Goal: Information Seeking & Learning: Find contact information

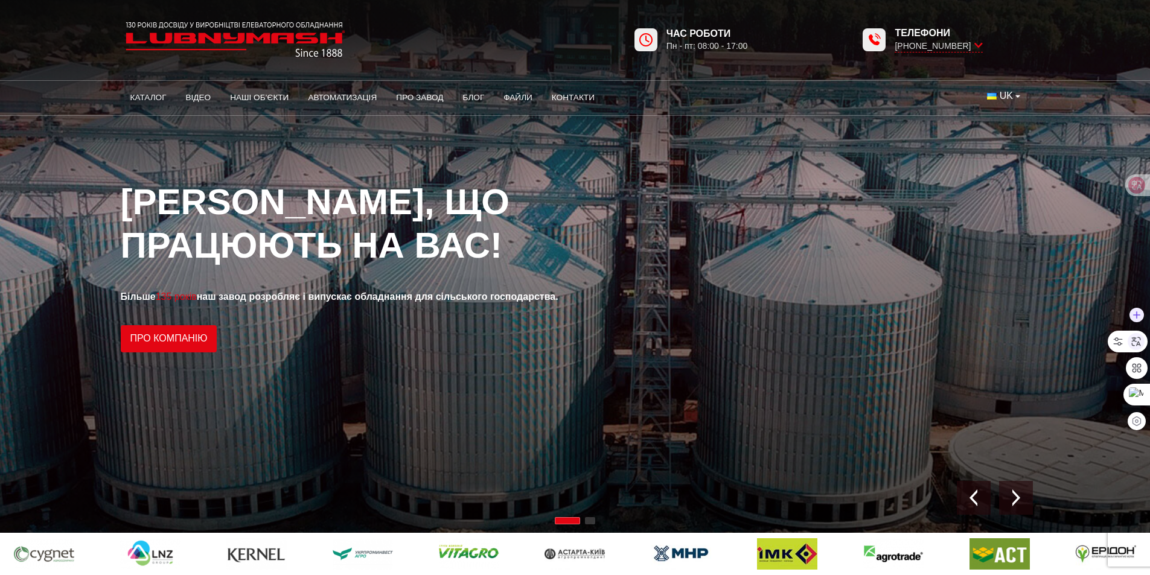
click at [1132, 335] on div at bounding box center [1136, 341] width 17 height 17
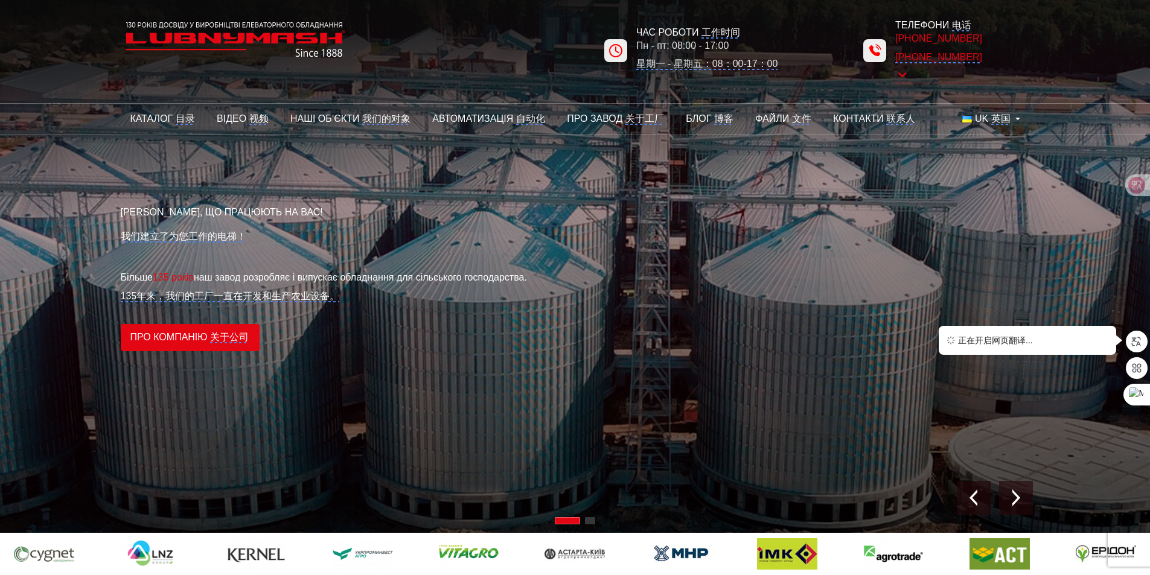
drag, startPoint x: 990, startPoint y: 38, endPoint x: 891, endPoint y: 38, distance: 98.4
click at [891, 38] on div "Телефони 电话 [PHONE_NUMBER] [PHONE_NUMBER]" at bounding box center [923, 51] width 232 height 68
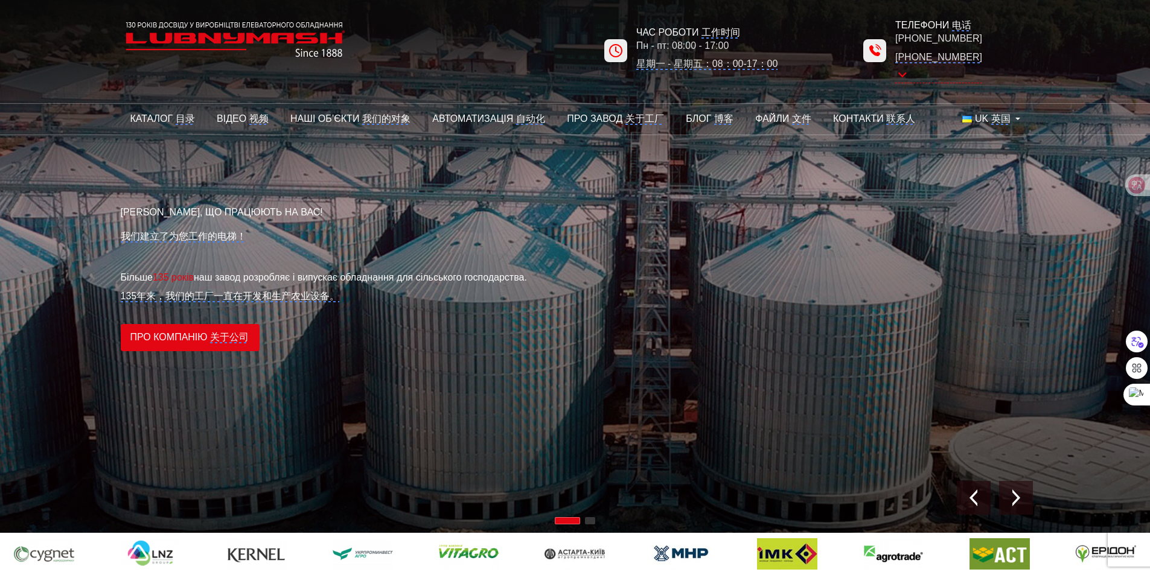
copy monica-translate-origin-text "[PHONE_NUMBER]"
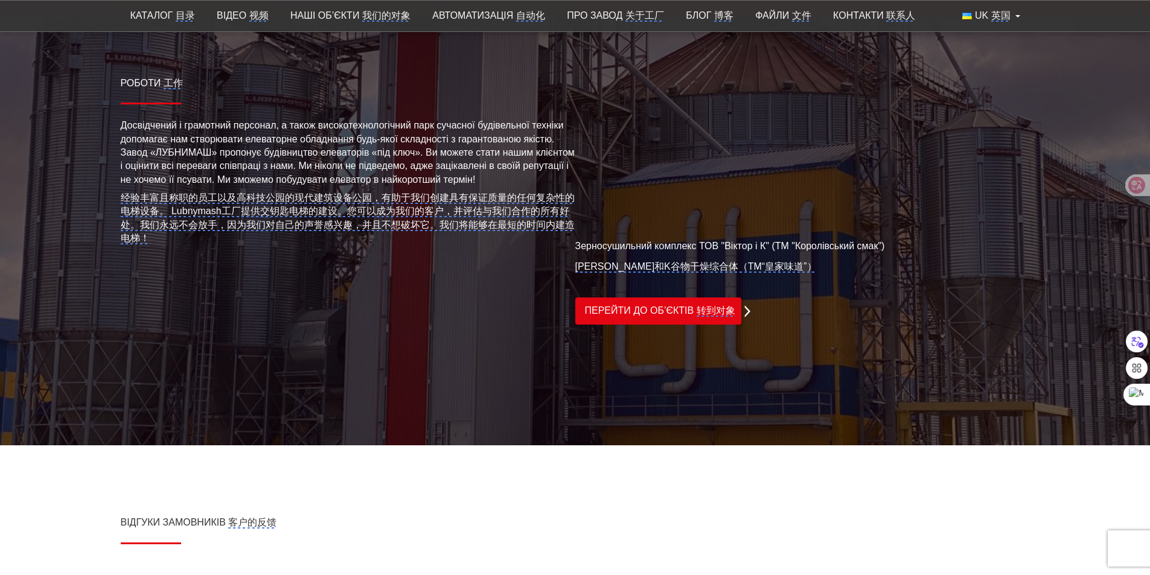
click at [577, 516] on div "Відгуки замовників 客户的反馈" at bounding box center [575, 531] width 909 height 56
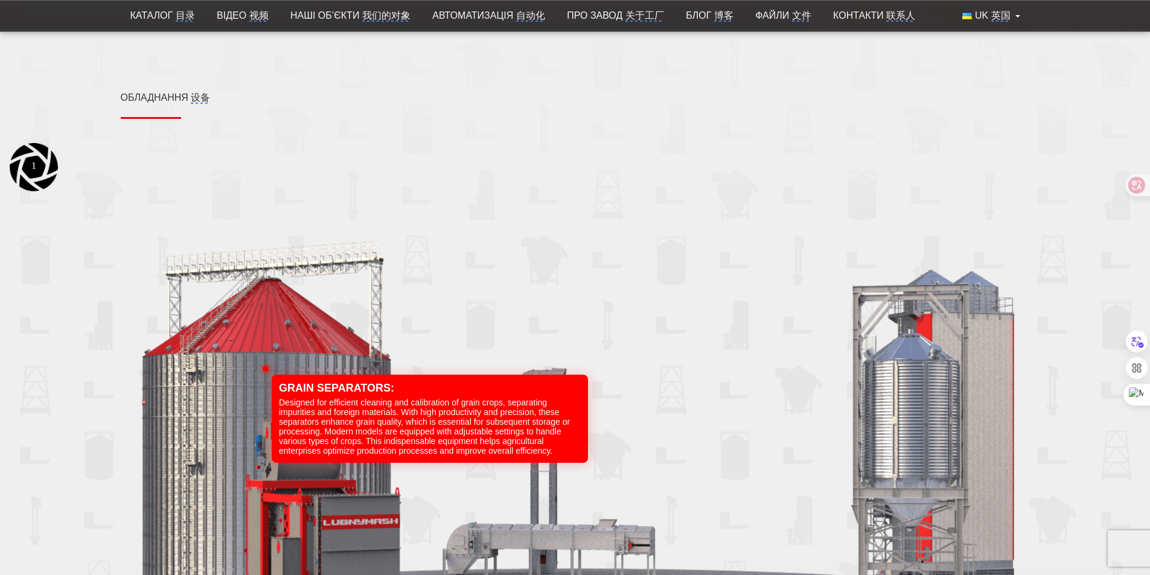
scroll to position [1328, 0]
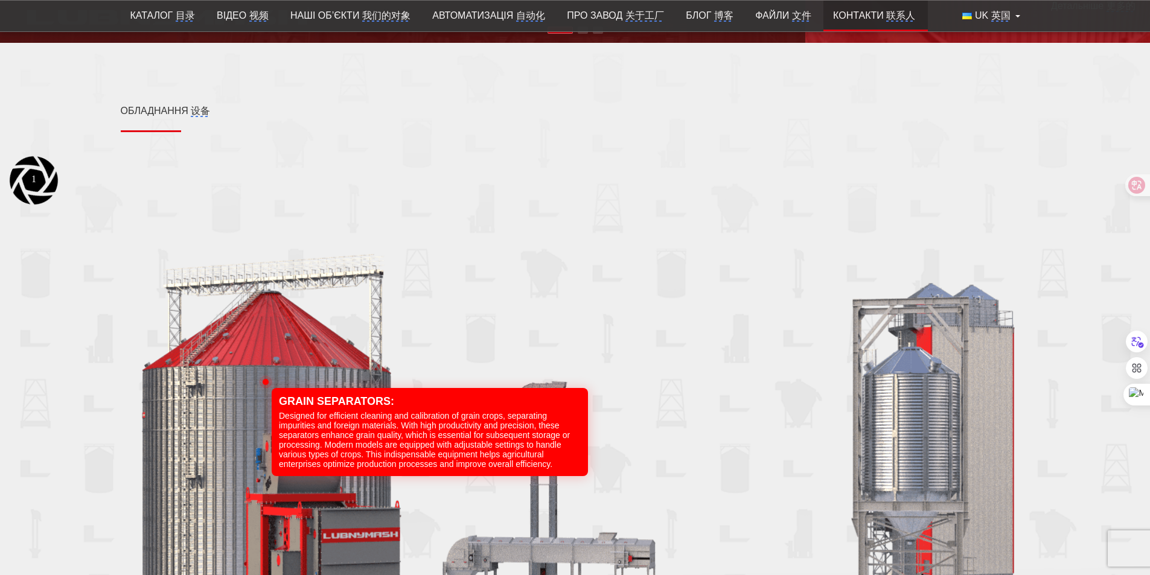
click at [891, 14] on monica-translate-translate "联系人" at bounding box center [900, 15] width 29 height 11
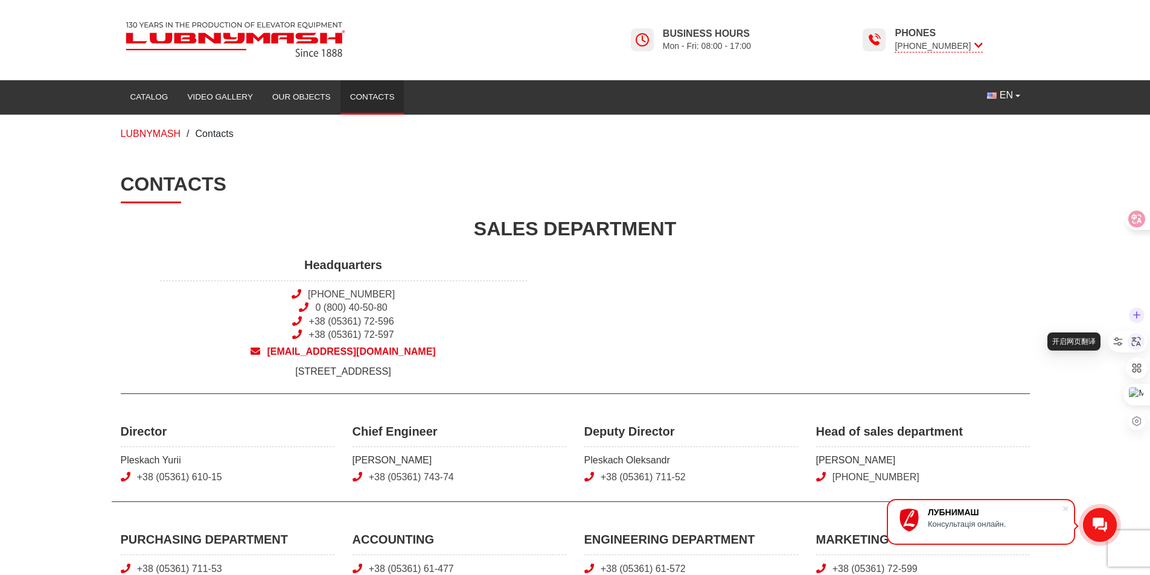
click at [1132, 339] on icon at bounding box center [1136, 341] width 11 height 11
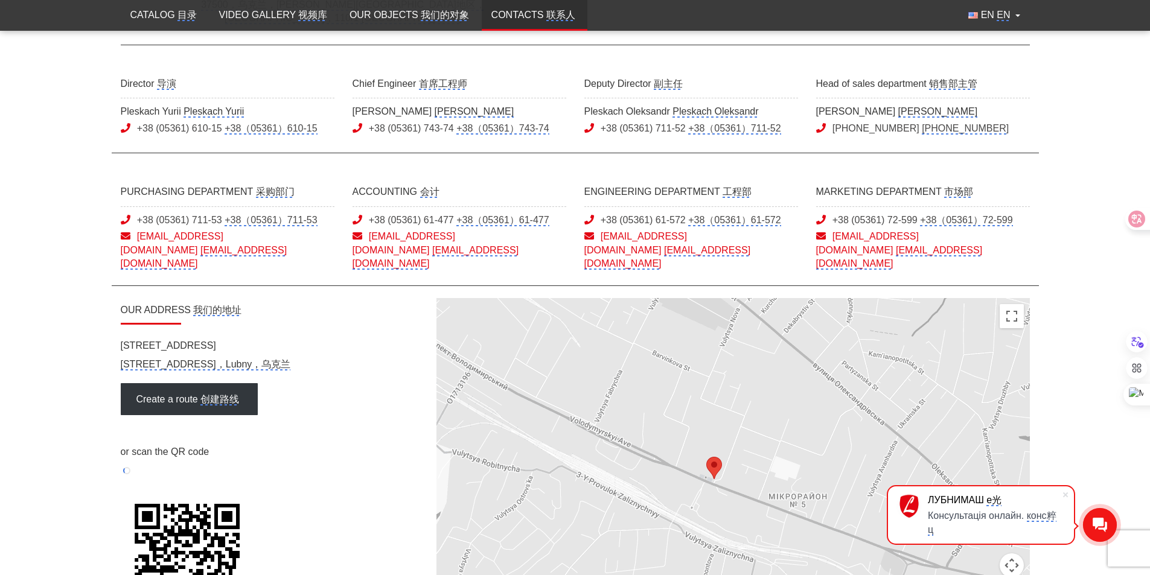
scroll to position [423, 0]
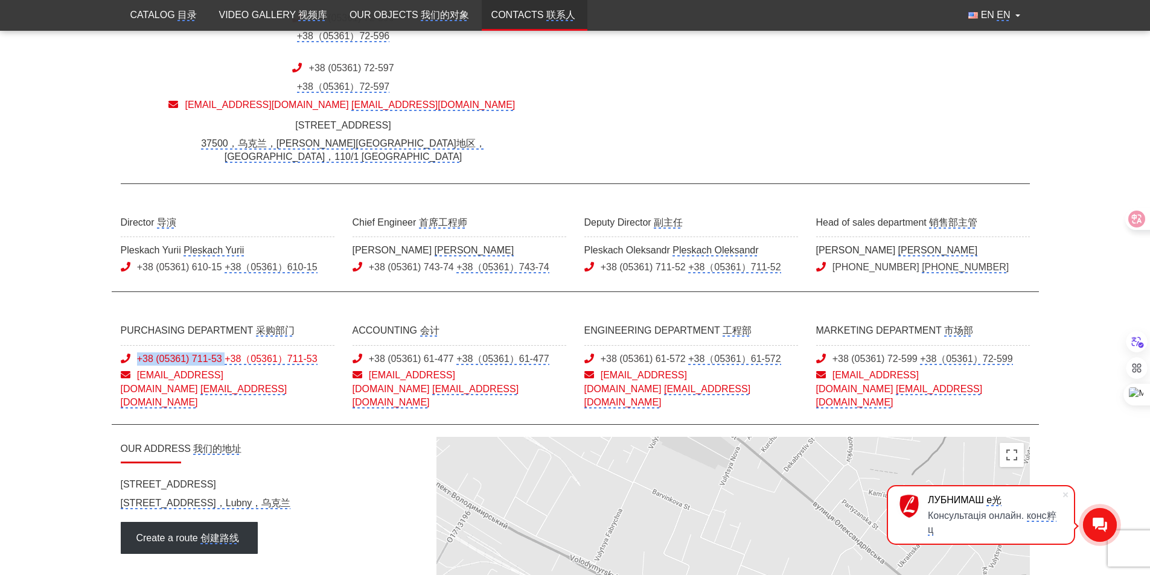
drag, startPoint x: 135, startPoint y: 347, endPoint x: 222, endPoint y: 350, distance: 87.0
click at [222, 353] on span "+38 (05361) 711-53 +38（05361）711-53" at bounding box center [228, 359] width 214 height 13
copy monica-translate-translatable "+38 (05361) 711-53"
drag, startPoint x: 336, startPoint y: 376, endPoint x: 227, endPoint y: 382, distance: 108.9
click at [227, 382] on div "PURCHASING DEPARTMENT 采购部门 +38 (05361) 711-53 +38（05361）711-53 [EMAIL_ADDRESS][…" at bounding box center [228, 365] width 232 height 88
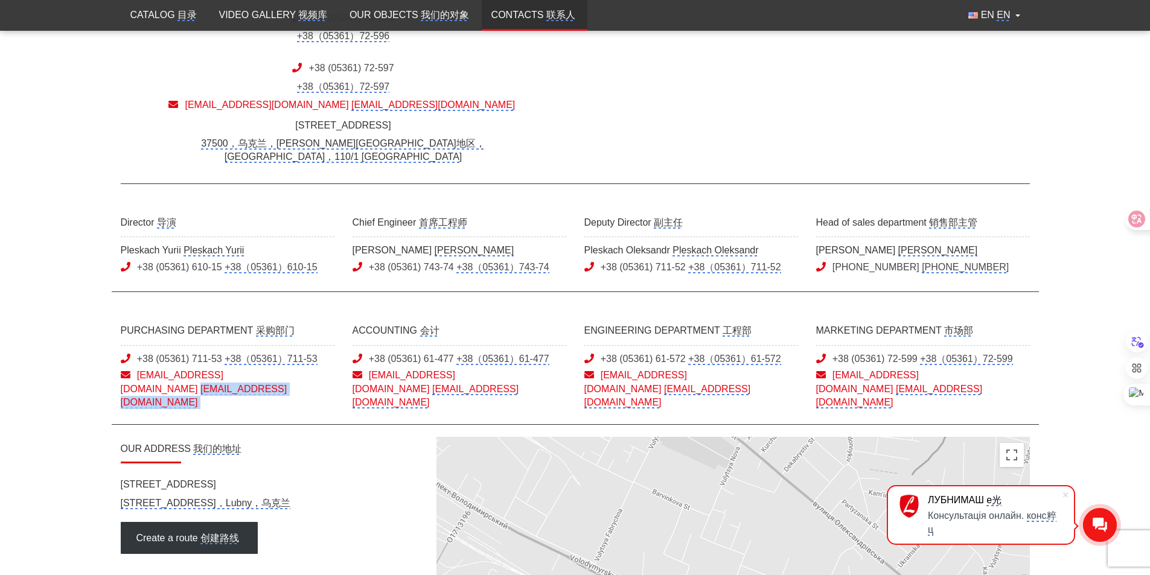
copy monica-translate-translate-wrapper "[EMAIL_ADDRESS][DOMAIN_NAME]"
click at [65, 277] on main "Contacts 联系人 SALES DEPARTMENT 销售部门 Headquarters 总部 [PHONE_NUMBER] [PHONE_NUMBER…" at bounding box center [575, 298] width 1150 height 1004
click at [1136, 342] on icon at bounding box center [1136, 342] width 18 height 18
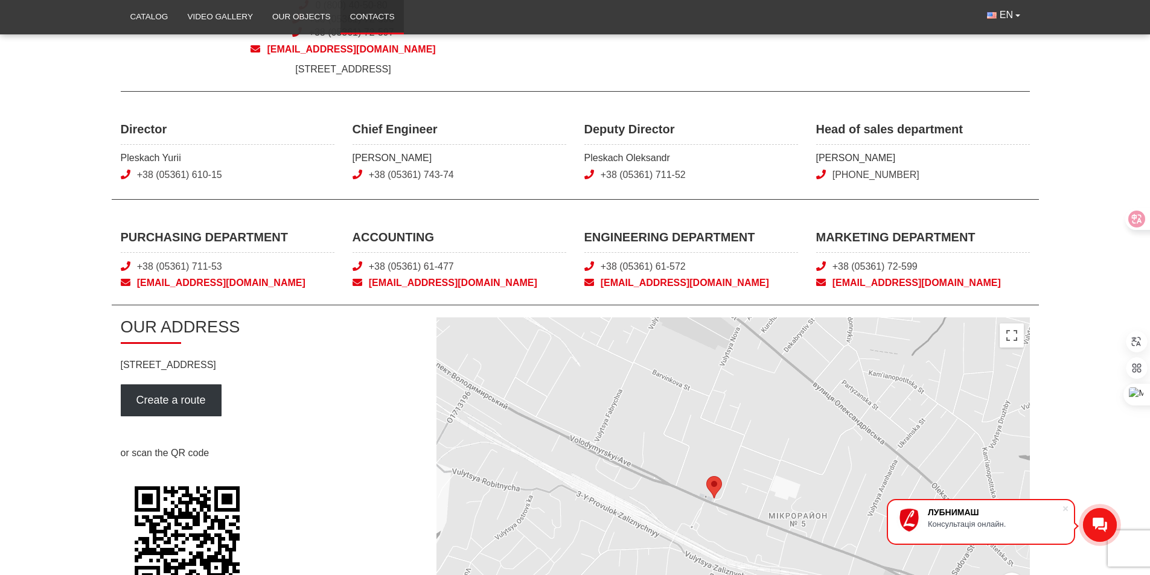
scroll to position [302, 0]
drag, startPoint x: 243, startPoint y: 176, endPoint x: 138, endPoint y: 173, distance: 105.1
click at [132, 173] on span "+38 (05361) 610-15" at bounding box center [228, 175] width 214 height 13
copy link "+38 (05361) 610-15"
drag, startPoint x: 368, startPoint y: 175, endPoint x: 453, endPoint y: 185, distance: 86.4
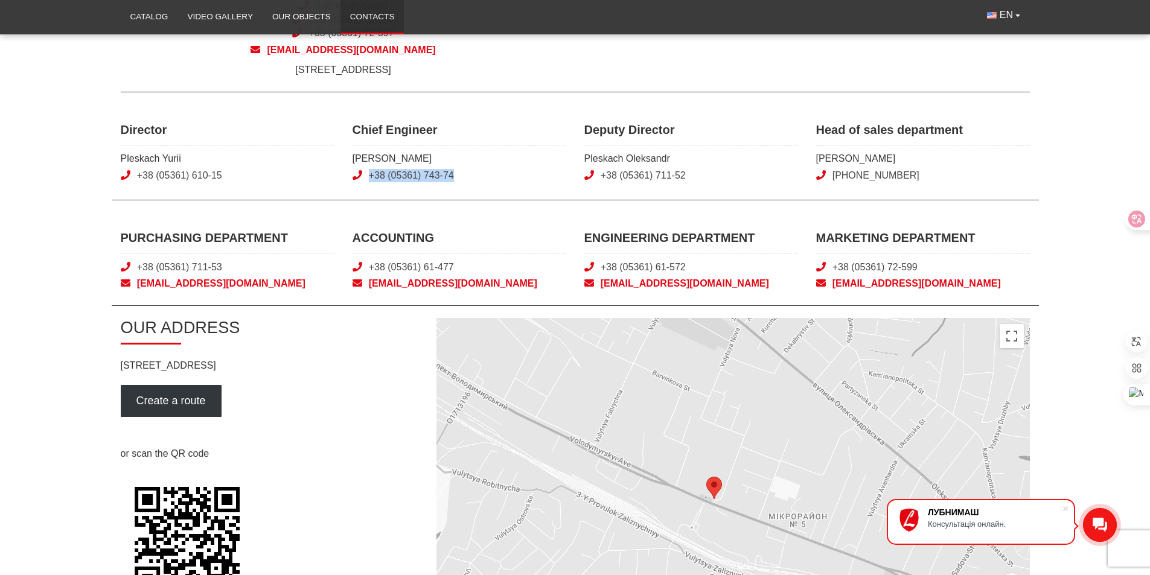
click at [453, 185] on div "Chief Engineer [PERSON_NAME] +38 (05361) 743-74" at bounding box center [460, 153] width 232 height 65
copy link "+38 (05361) 743-74"
drag, startPoint x: 696, startPoint y: 171, endPoint x: 601, endPoint y: 175, distance: 94.3
click at [601, 175] on span "+38 (05361) 711-52" at bounding box center [692, 175] width 214 height 13
copy link "+38 (05361) 711-52"
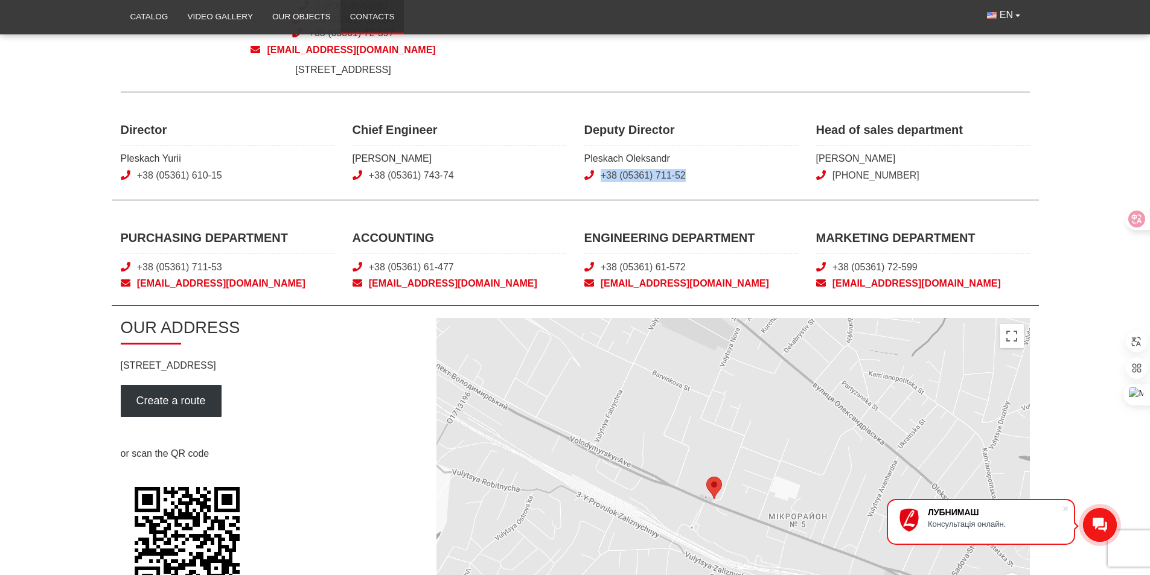
drag, startPoint x: 886, startPoint y: 176, endPoint x: 826, endPoint y: 173, distance: 60.5
click at [826, 173] on span "[PHONE_NUMBER]" at bounding box center [923, 175] width 214 height 13
copy link "[PHONE_NUMBER]"
drag, startPoint x: 926, startPoint y: 154, endPoint x: 816, endPoint y: 158, distance: 110.6
click at [816, 158] on span "[PERSON_NAME]" at bounding box center [923, 158] width 214 height 13
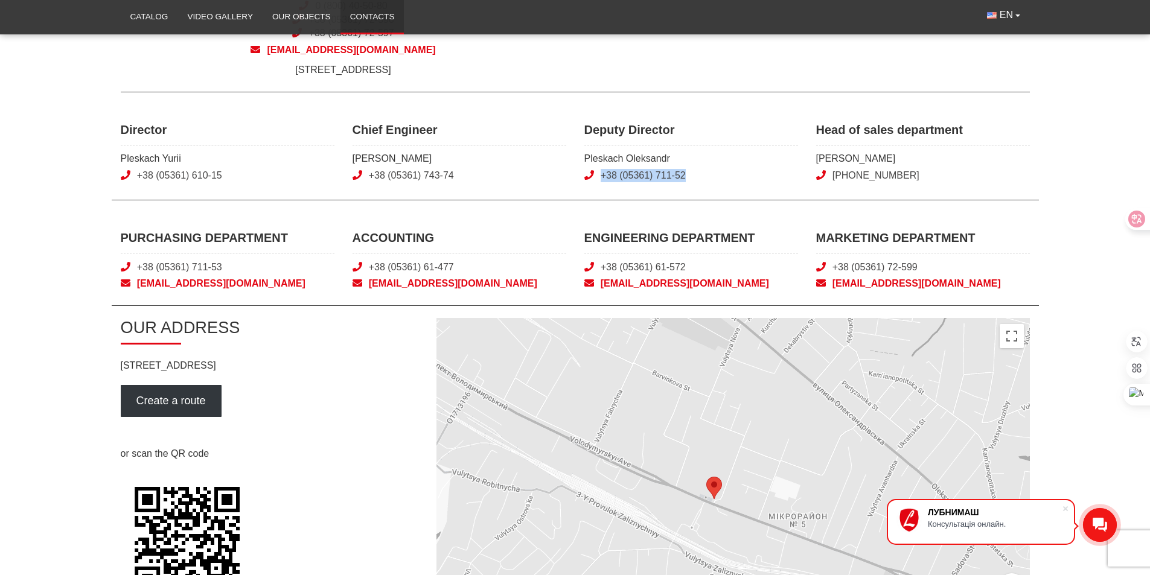
copy span "[PERSON_NAME]"
drag, startPoint x: 455, startPoint y: 268, endPoint x: 367, endPoint y: 273, distance: 88.3
click at [367, 273] on span "+38 (05361) 61-477" at bounding box center [460, 267] width 214 height 13
copy link "+38 (05361) 61-477"
drag, startPoint x: 711, startPoint y: 272, endPoint x: 602, endPoint y: 268, distance: 109.4
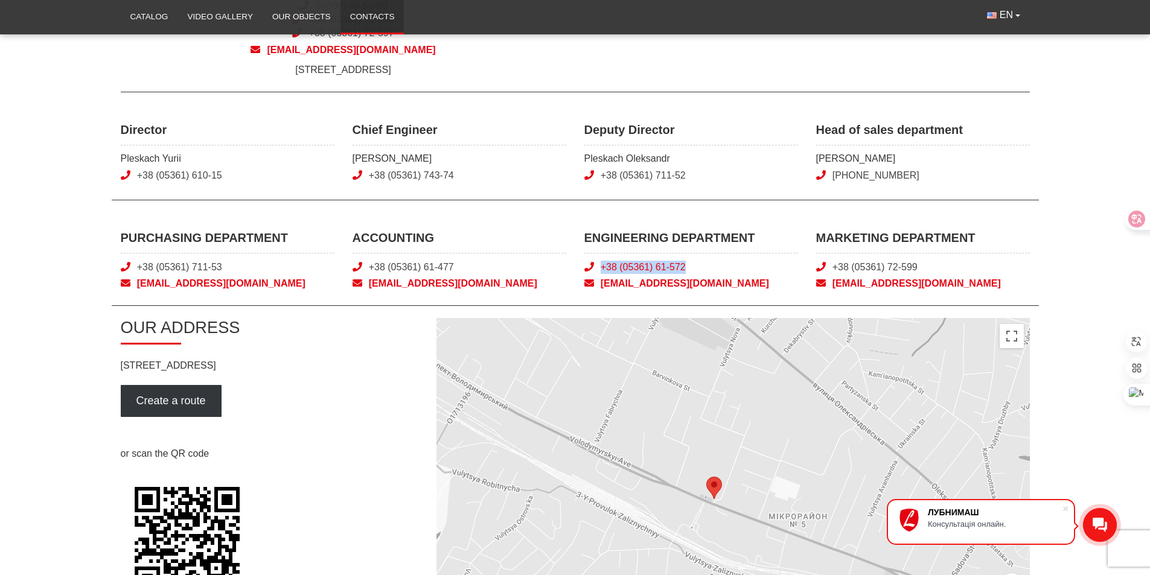
click at [602, 268] on span "+38 (05361) 61-572" at bounding box center [692, 267] width 214 height 13
copy link "+38 (05361) 61-572"
drag, startPoint x: 920, startPoint y: 261, endPoint x: 835, endPoint y: 266, distance: 85.3
click at [835, 266] on span "+38 (05361) 72-599" at bounding box center [923, 267] width 214 height 13
copy link "+38 (05361) 72-599"
